Goal: Task Accomplishment & Management: Use online tool/utility

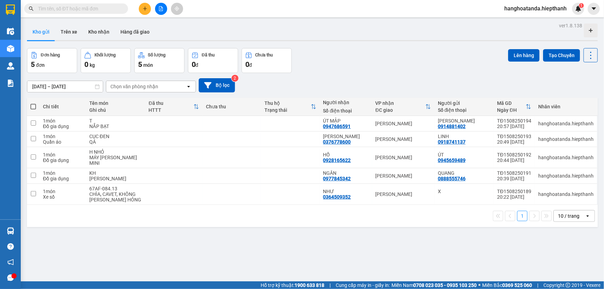
click at [99, 9] on input "text" at bounding box center [79, 9] width 82 height 8
click at [160, 8] on icon "file-add" at bounding box center [161, 8] width 5 height 5
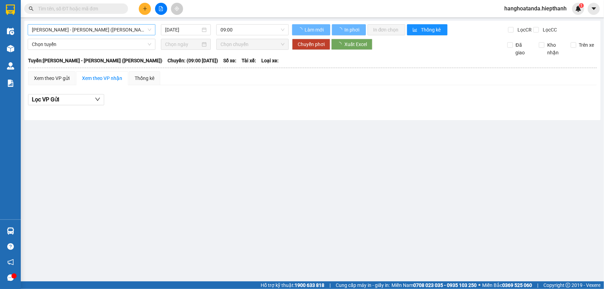
click at [112, 30] on span "[PERSON_NAME] - [PERSON_NAME] ([PERSON_NAME])" at bounding box center [91, 30] width 119 height 10
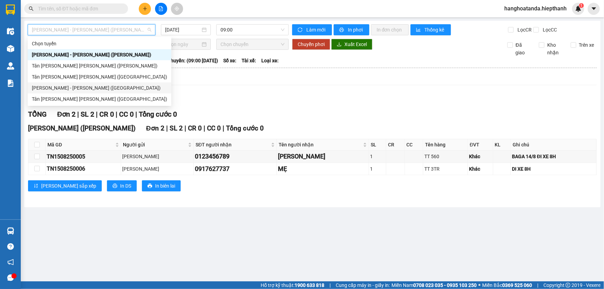
click at [89, 91] on div "[PERSON_NAME] - [PERSON_NAME] ([GEOGRAPHIC_DATA])" at bounding box center [99, 88] width 135 height 8
type input "[DATE]"
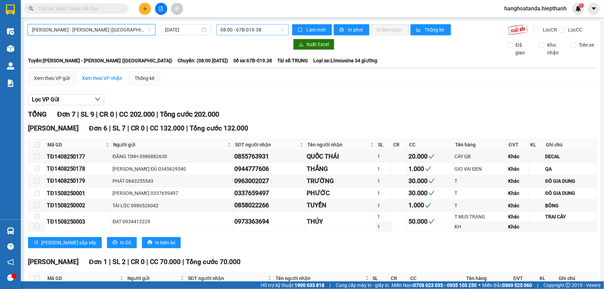
click at [226, 28] on span "08:00 - 67B-019.38" at bounding box center [253, 30] width 64 height 10
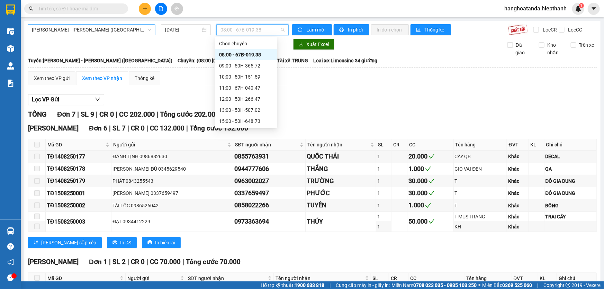
click at [148, 33] on span "[PERSON_NAME] - [PERSON_NAME] ([GEOGRAPHIC_DATA])" at bounding box center [91, 30] width 119 height 10
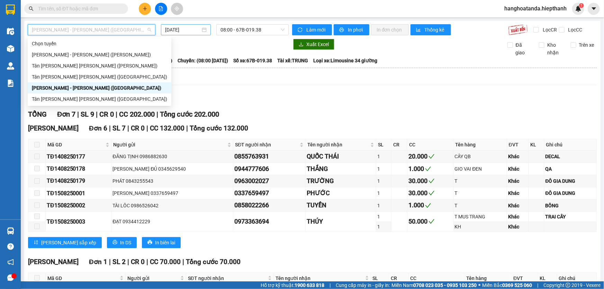
click at [185, 29] on input "[DATE]" at bounding box center [182, 30] width 35 height 8
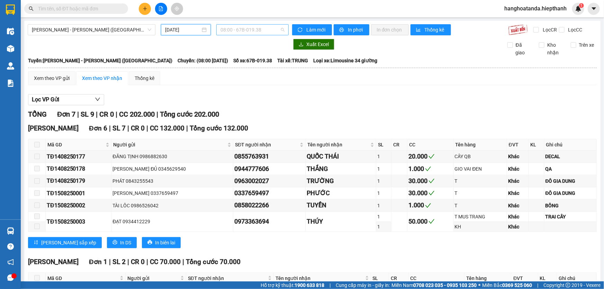
click at [225, 25] on span "08:00 - 67B-019.38" at bounding box center [253, 30] width 64 height 10
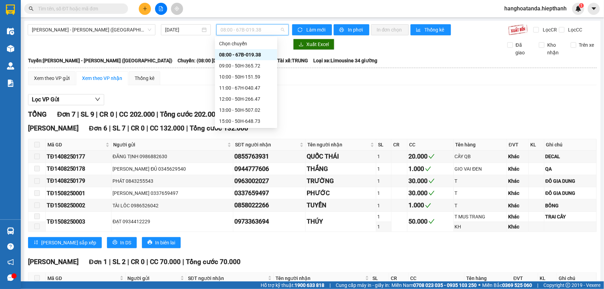
scroll to position [55, 0]
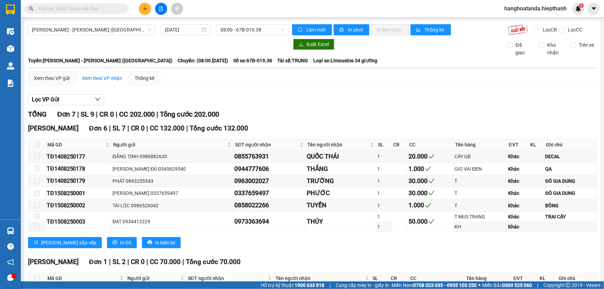
drag, startPoint x: 323, startPoint y: 111, endPoint x: 257, endPoint y: 52, distance: 89.5
click at [323, 111] on div "[PERSON_NAME] 7 | SL 9 | CR 0 | CC 202.000 | [PERSON_NAME] 202.000" at bounding box center [312, 114] width 569 height 11
click at [228, 29] on span "08:00 - 67B-019.38" at bounding box center [253, 30] width 64 height 10
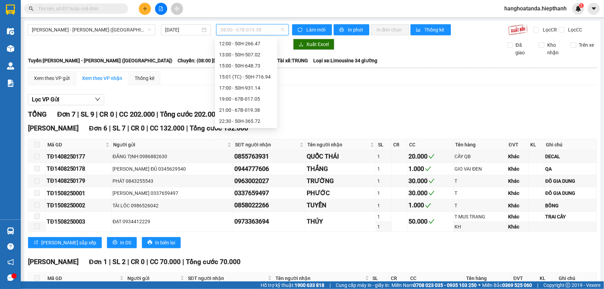
scroll to position [11, 0]
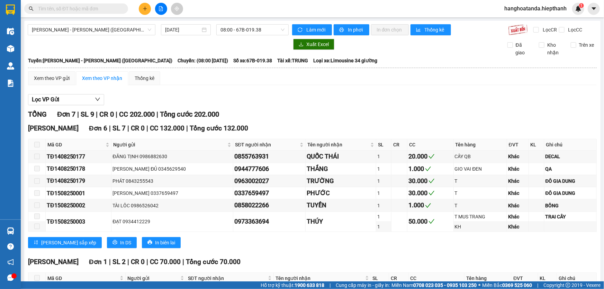
click at [314, 102] on div "Lọc VP Gửi" at bounding box center [312, 99] width 569 height 11
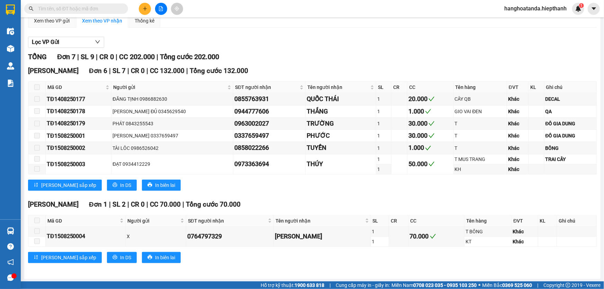
scroll to position [0, 0]
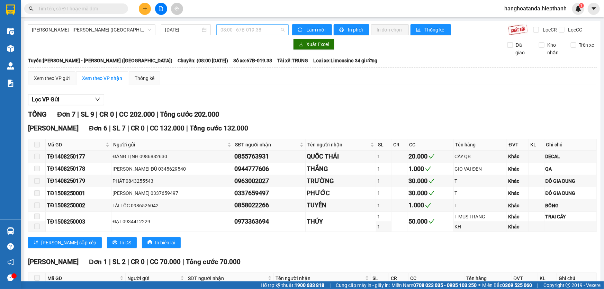
click at [236, 31] on span "08:00 - 67B-019.38" at bounding box center [253, 30] width 64 height 10
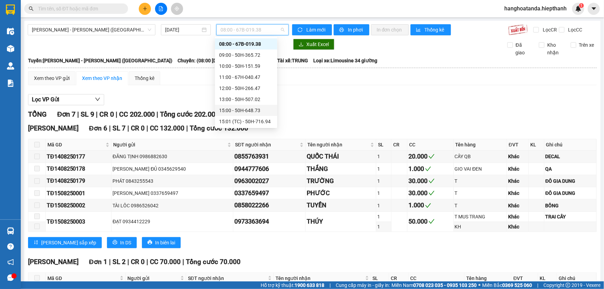
click at [307, 114] on div "[PERSON_NAME] 7 | SL 9 | CR 0 | CC 202.000 | [PERSON_NAME] 202.000" at bounding box center [312, 114] width 569 height 11
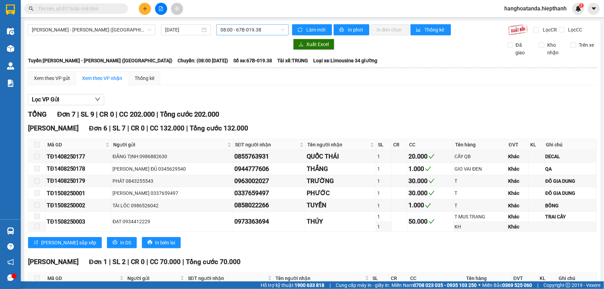
click at [258, 32] on span "08:00 - 67B-019.38" at bounding box center [253, 30] width 64 height 10
click at [103, 30] on span "[PERSON_NAME] - [PERSON_NAME] ([GEOGRAPHIC_DATA])" at bounding box center [91, 30] width 119 height 10
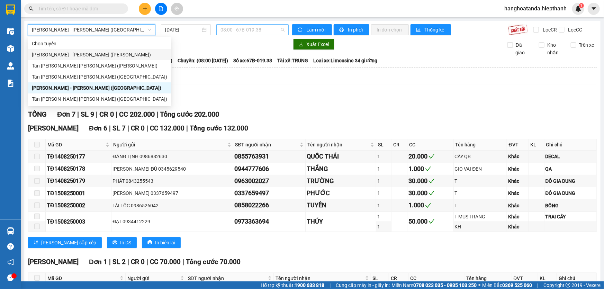
click at [260, 28] on span "08:00 - 67B-019.38" at bounding box center [253, 30] width 64 height 10
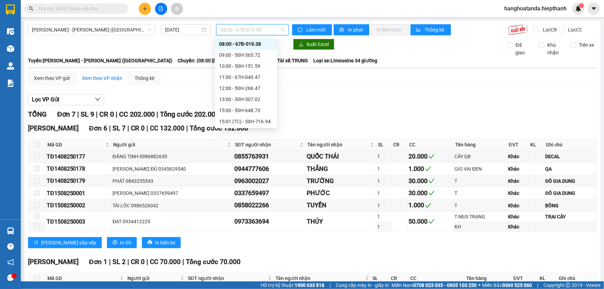
drag, startPoint x: 332, startPoint y: 100, endPoint x: 257, endPoint y: 73, distance: 80.4
click at [331, 100] on div "Lọc VP Gửi" at bounding box center [312, 99] width 569 height 11
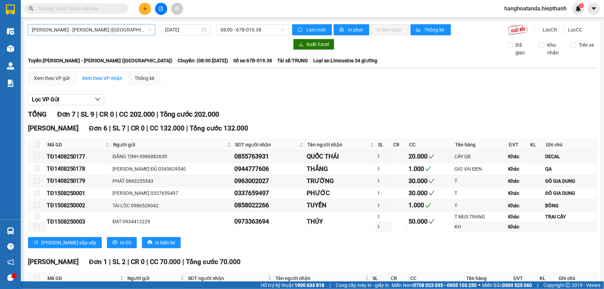
click at [83, 29] on span "[PERSON_NAME] - [PERSON_NAME] ([GEOGRAPHIC_DATA])" at bounding box center [91, 30] width 119 height 10
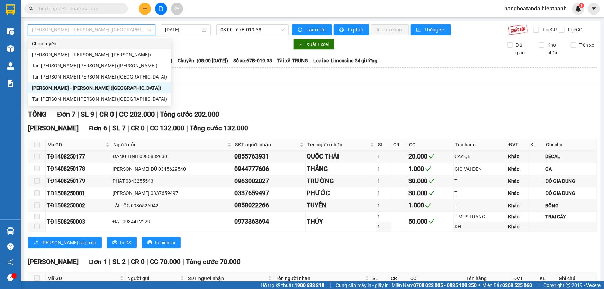
click at [263, 106] on div "Lọc VP Gửi [PERSON_NAME] 7 | SL 9 | CR 0 | CC 202.000 | [PERSON_NAME] 202.000 …" at bounding box center [312, 210] width 569 height 239
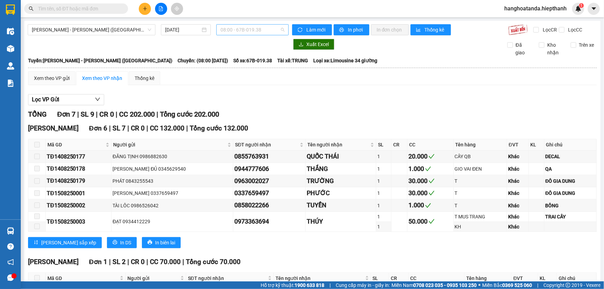
click at [260, 28] on span "08:00 - 67B-019.38" at bounding box center [253, 30] width 64 height 10
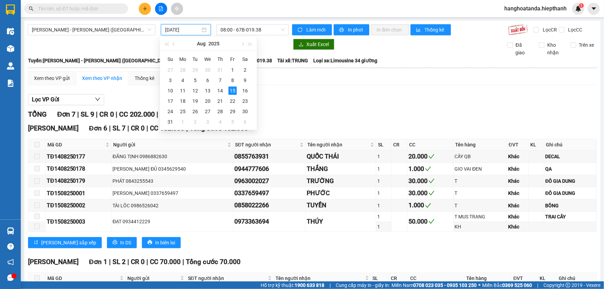
click at [183, 28] on input "[DATE]" at bounding box center [182, 30] width 35 height 8
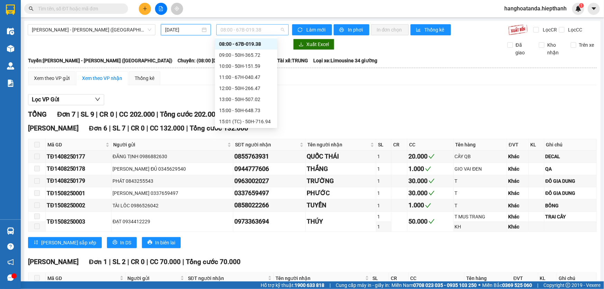
click at [238, 29] on span "08:00 - 67B-019.38" at bounding box center [253, 30] width 64 height 10
click at [249, 105] on div "21:00 - 67B-019.38" at bounding box center [246, 110] width 62 height 11
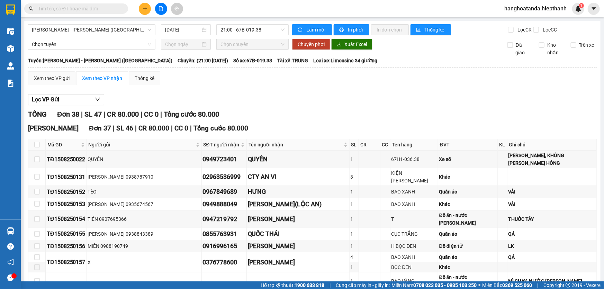
click at [70, 8] on input "text" at bounding box center [79, 9] width 82 height 8
paste input "0704437507"
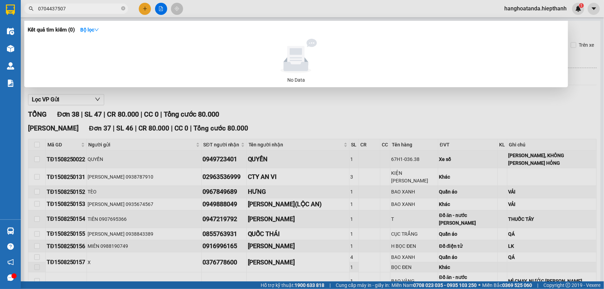
type input "0704437507"
